Goal: Transaction & Acquisition: Purchase product/service

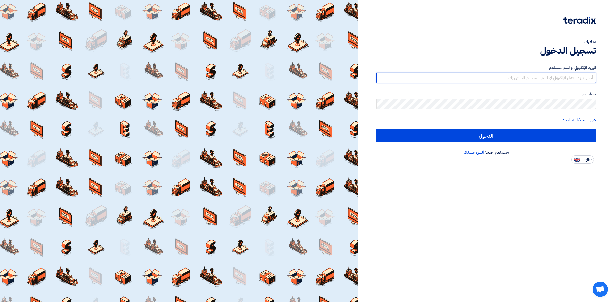
click at [515, 76] on input "text" at bounding box center [486, 78] width 220 height 10
type input "waheed@alsaeed.com.sa"
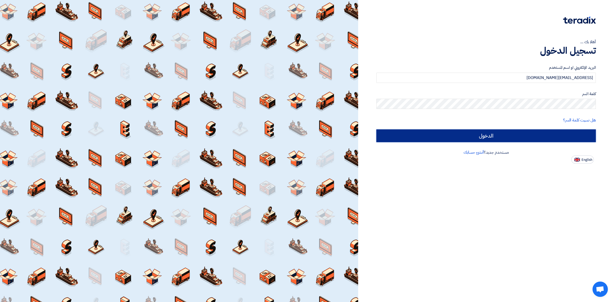
click at [461, 131] on input "الدخول" at bounding box center [486, 136] width 220 height 13
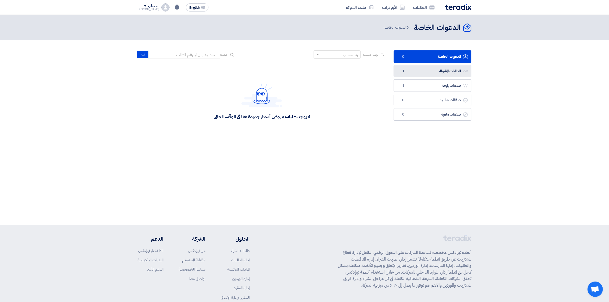
click at [444, 66] on link "الطلبات المقبولة الطلبات المقبولة 1" at bounding box center [433, 71] width 78 height 13
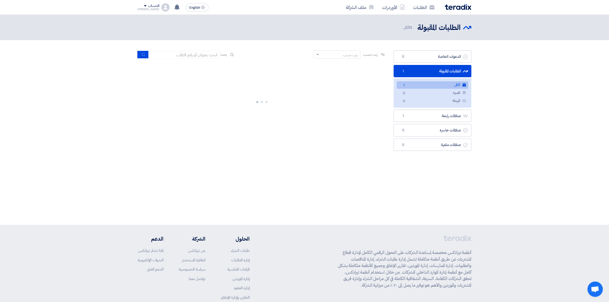
click at [437, 84] on link "الكل الكل 1" at bounding box center [433, 84] width 72 height 7
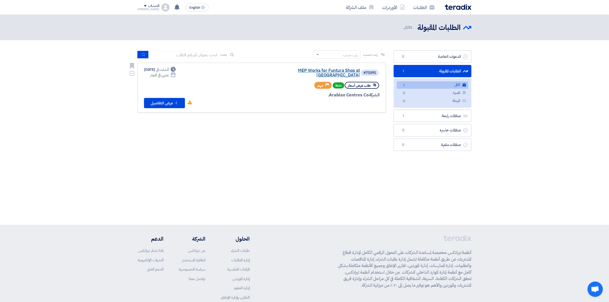
click at [296, 72] on link "MEP Works for Funtura Shop at [GEOGRAPHIC_DATA]" at bounding box center [309, 72] width 102 height 9
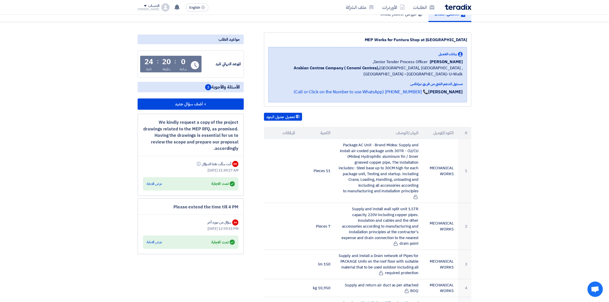
scroll to position [64, 0]
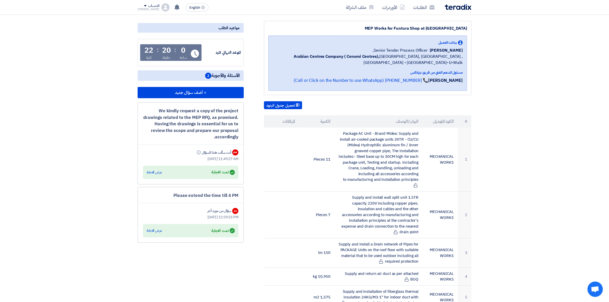
click at [146, 230] on div "Answered تمت الاجابة عرض الاجابة" at bounding box center [190, 230] width 95 height 13
click at [147, 229] on div "عرض الاجابة" at bounding box center [155, 230] width 16 height 5
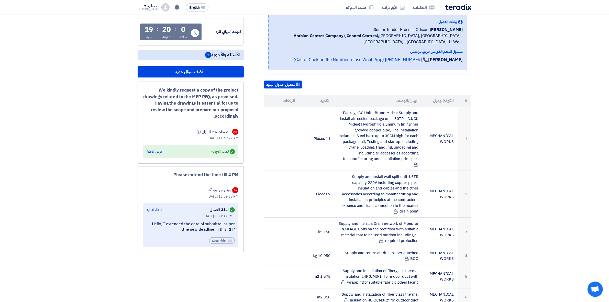
scroll to position [96, 0]
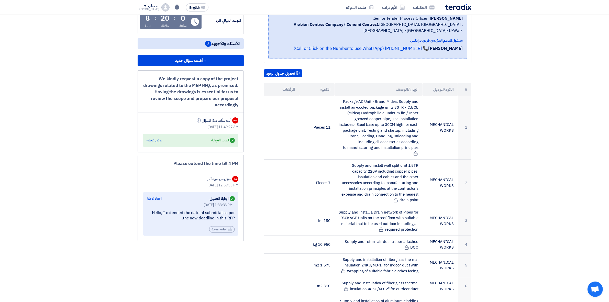
drag, startPoint x: 168, startPoint y: 212, endPoint x: 233, endPoint y: 218, distance: 65.8
click at [233, 218] on div "Hello, I extended the date of submittal as per the new deadline in this RFP." at bounding box center [191, 215] width 88 height 11
click at [179, 220] on div "Aug 21, 2025, 1:33:38 PM - Hello, I extended the date of submittal as per the n…" at bounding box center [191, 217] width 88 height 30
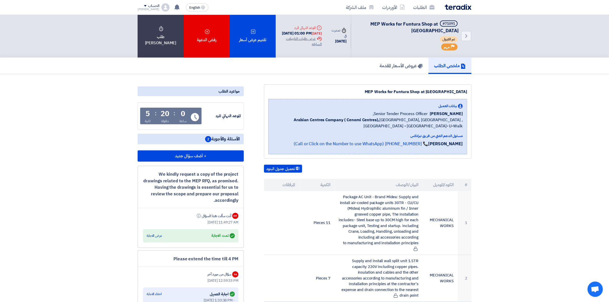
scroll to position [0, 0]
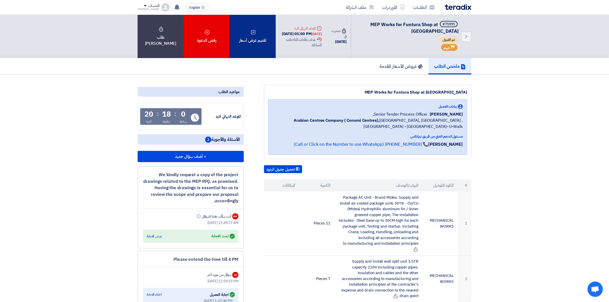
click at [268, 52] on div "تقديم عرض أسعار" at bounding box center [253, 36] width 46 height 43
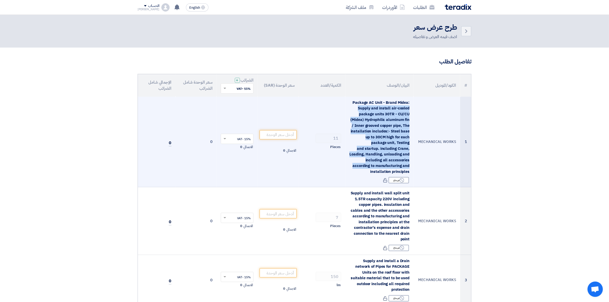
drag, startPoint x: 354, startPoint y: 103, endPoint x: 409, endPoint y: 173, distance: 89.8
click at [409, 173] on span "Package AC Unit - Brand Midea: Supply and install air-cooled package units 30TR…" at bounding box center [380, 137] width 60 height 75
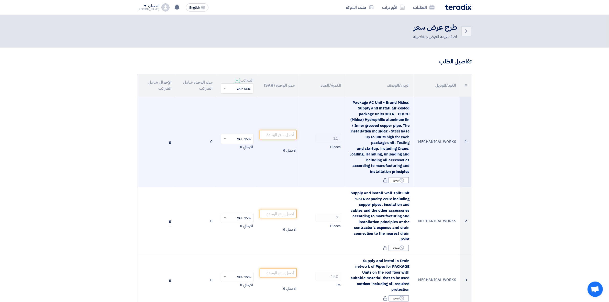
click at [309, 177] on td "11 Pieces" at bounding box center [322, 142] width 47 height 91
